Goal: Transaction & Acquisition: Purchase product/service

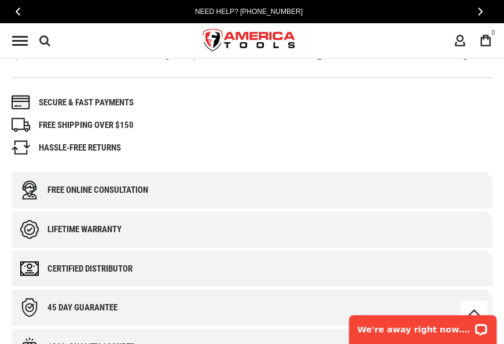
scroll to position [879, 0]
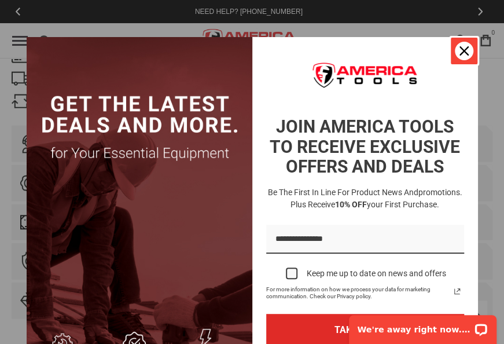
click at [459, 50] on icon "close icon" at bounding box center [463, 50] width 9 height 9
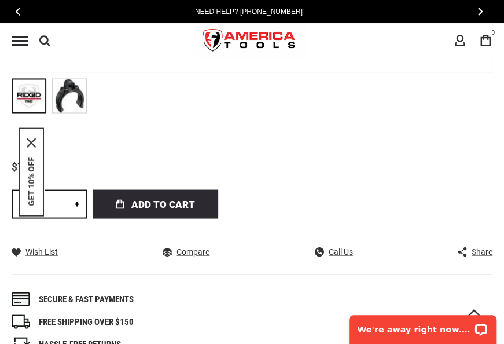
scroll to position [635, 0]
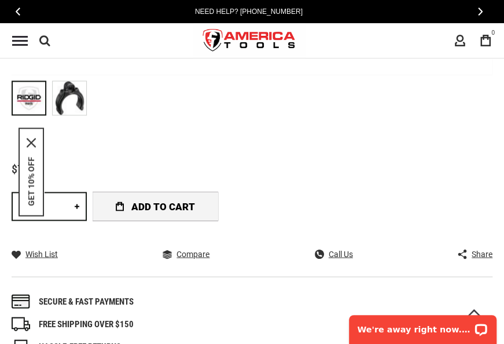
click at [168, 205] on span "Add to Cart" at bounding box center [163, 205] width 64 height 29
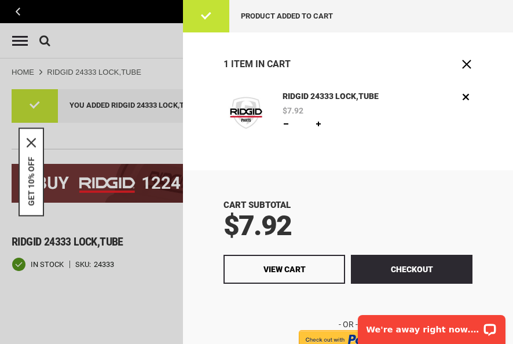
scroll to position [0, 0]
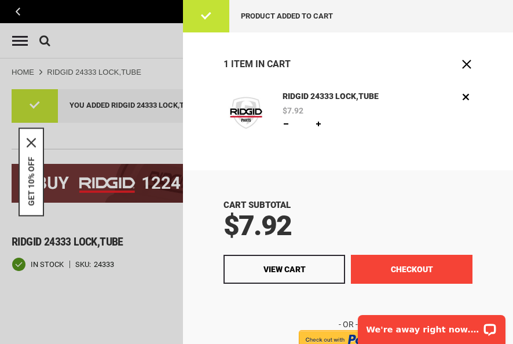
click at [384, 271] on button "Checkout" at bounding box center [411, 269] width 121 height 29
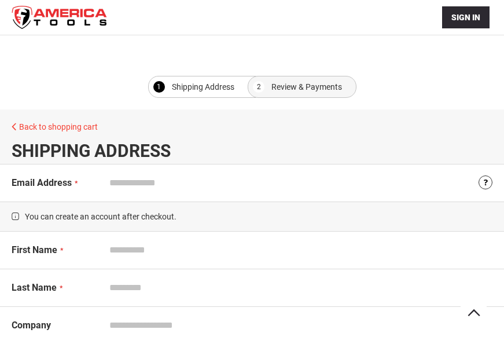
select select "**"
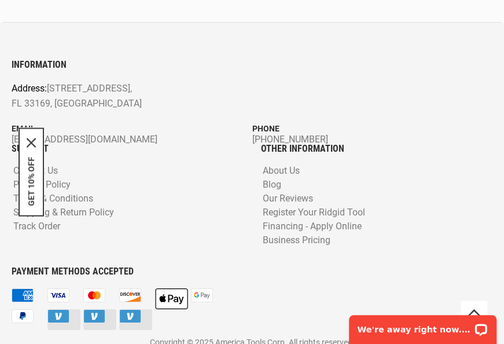
scroll to position [1300, 0]
